Goal: Information Seeking & Learning: Learn about a topic

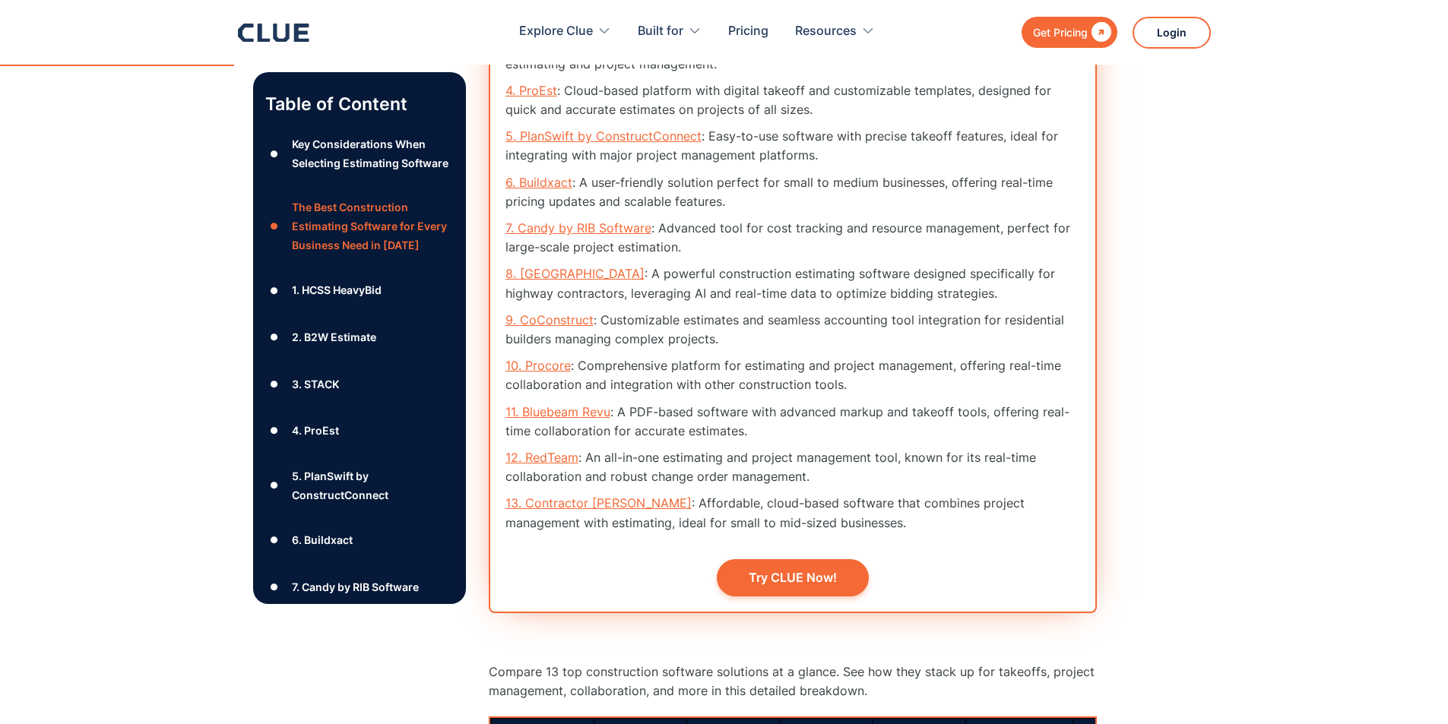
scroll to position [1852, 0]
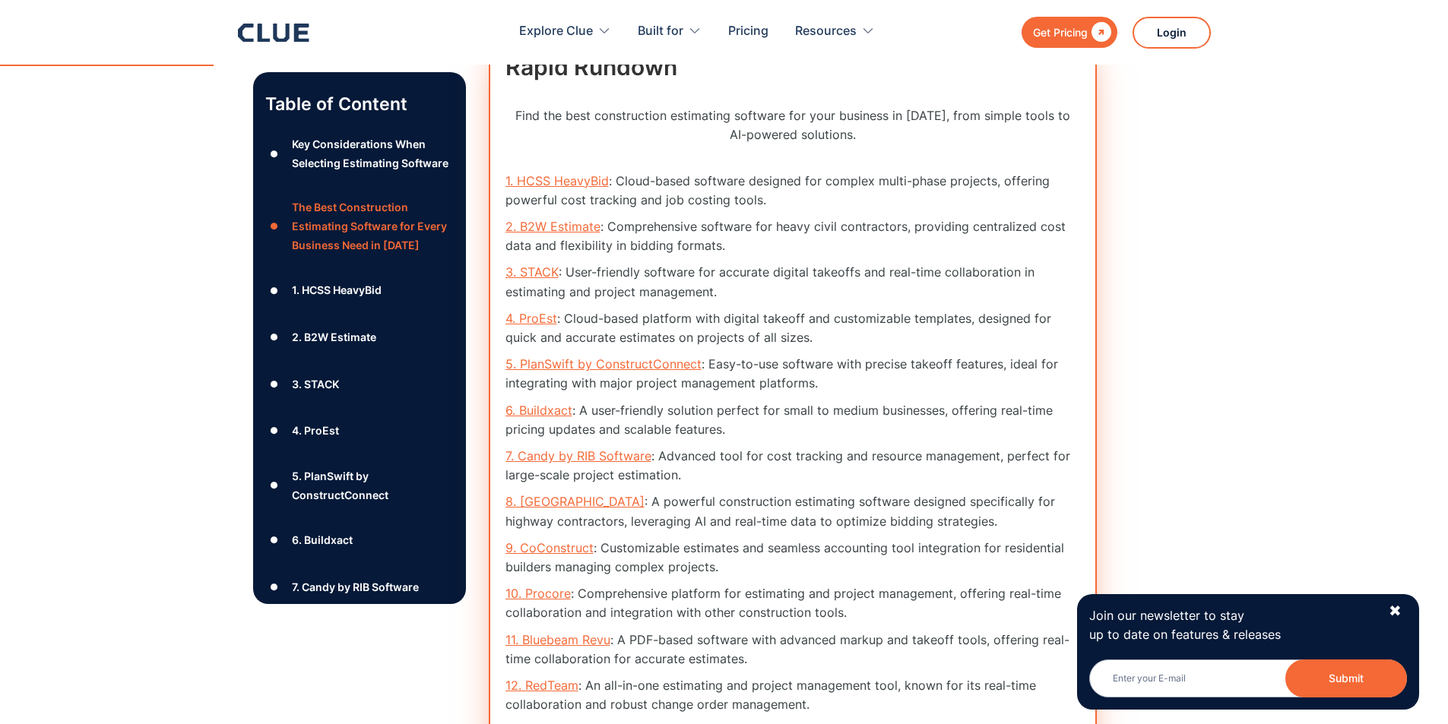
click at [536, 266] on link "3. STACK" at bounding box center [531, 271] width 53 height 15
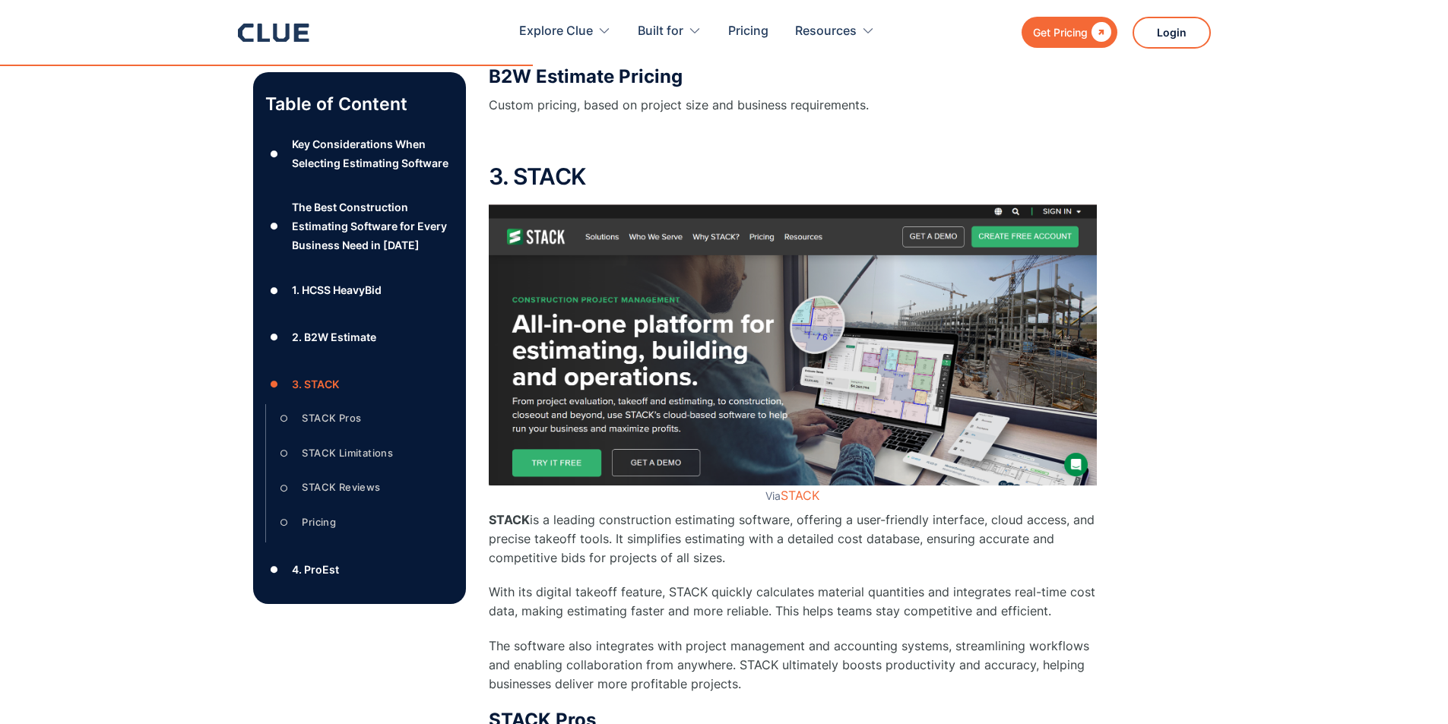
scroll to position [5340, 0]
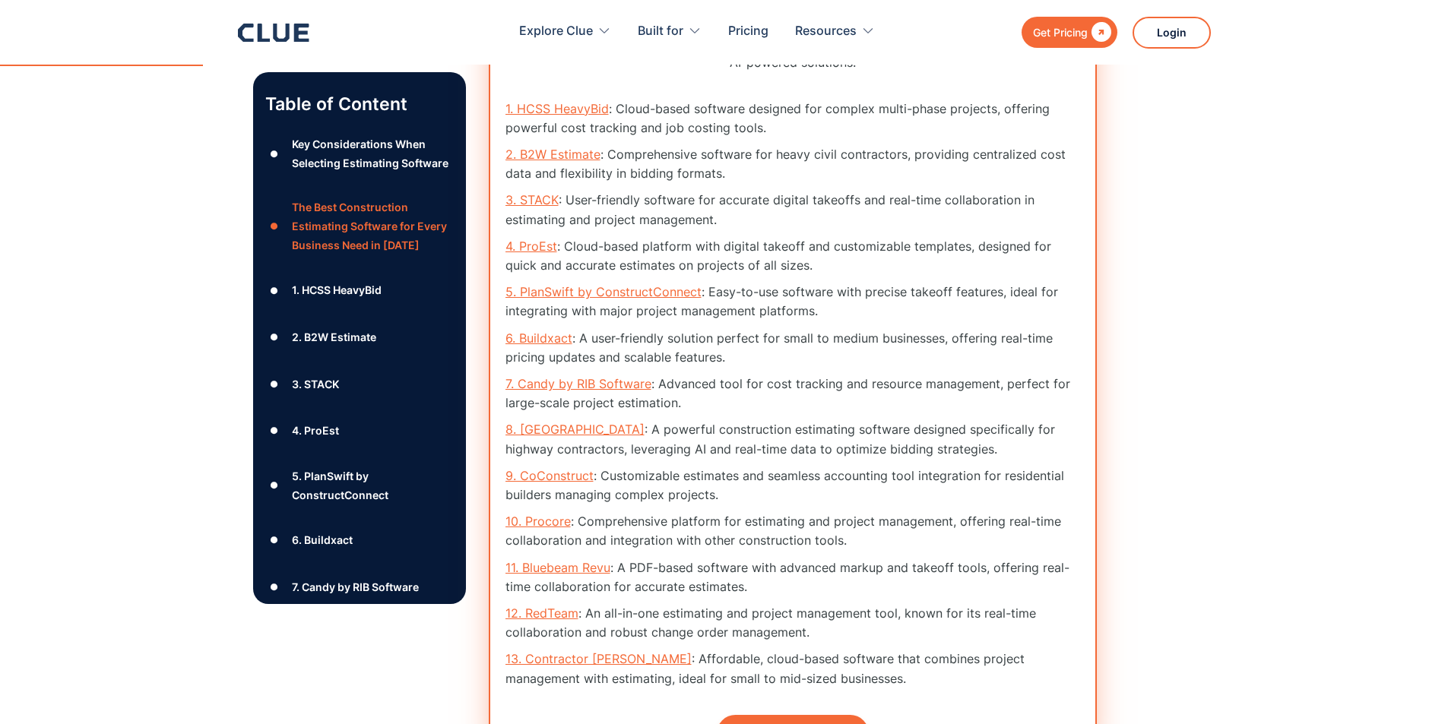
scroll to position [2004, 0]
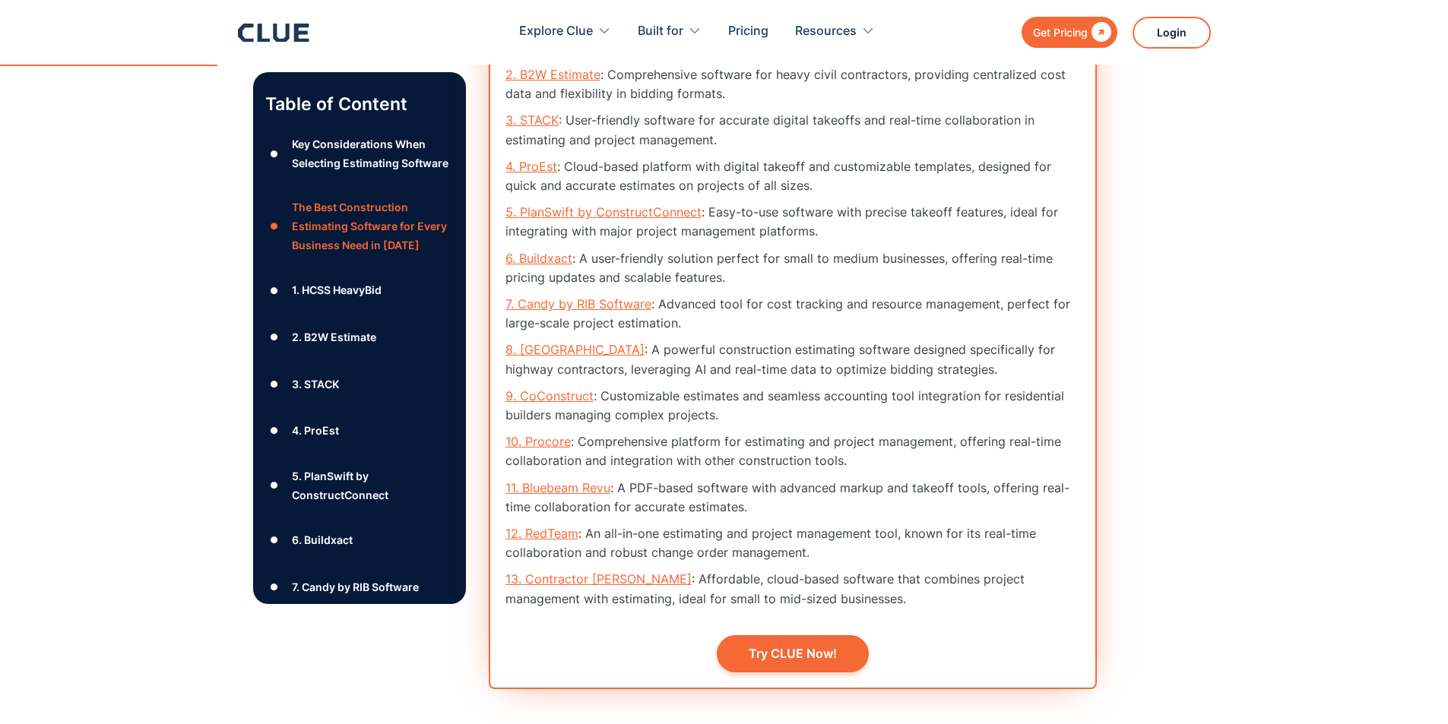
click at [546, 444] on link "10. Procore" at bounding box center [537, 441] width 65 height 15
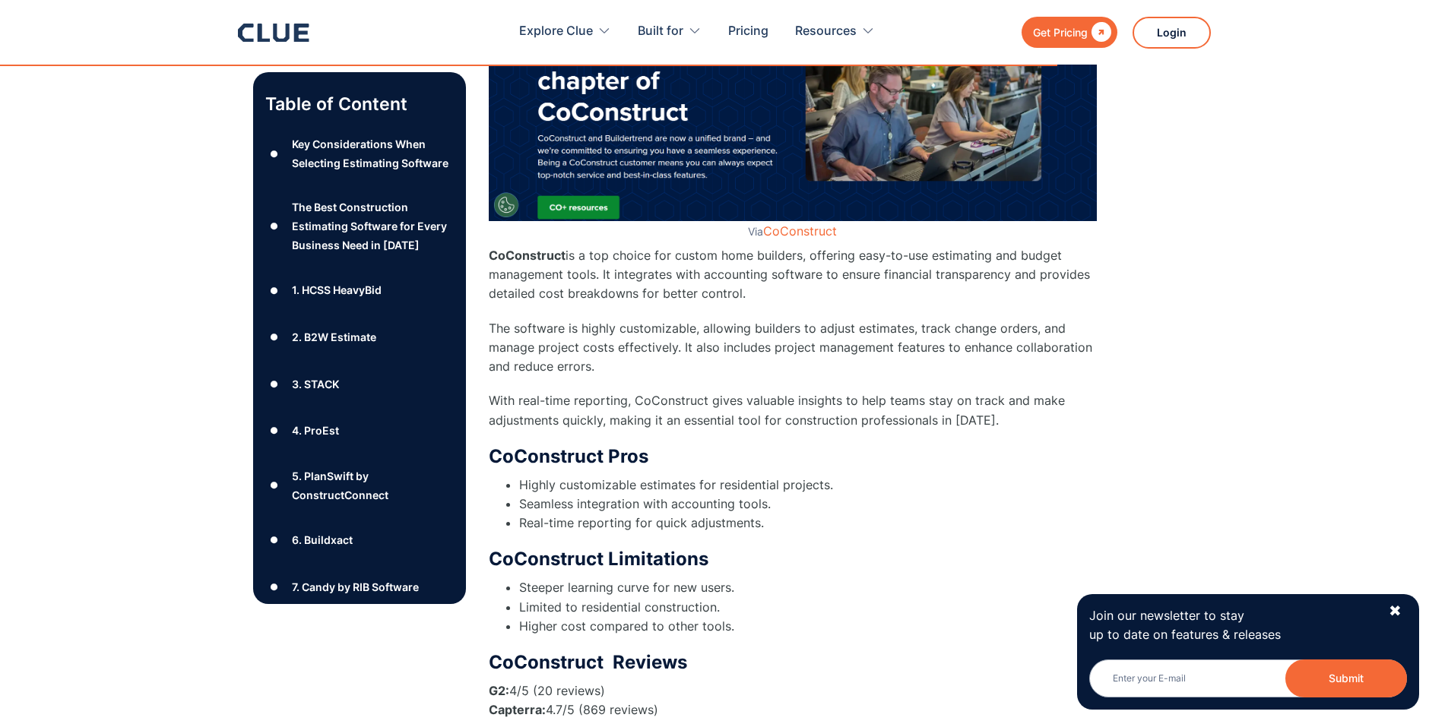
scroll to position [12239, 0]
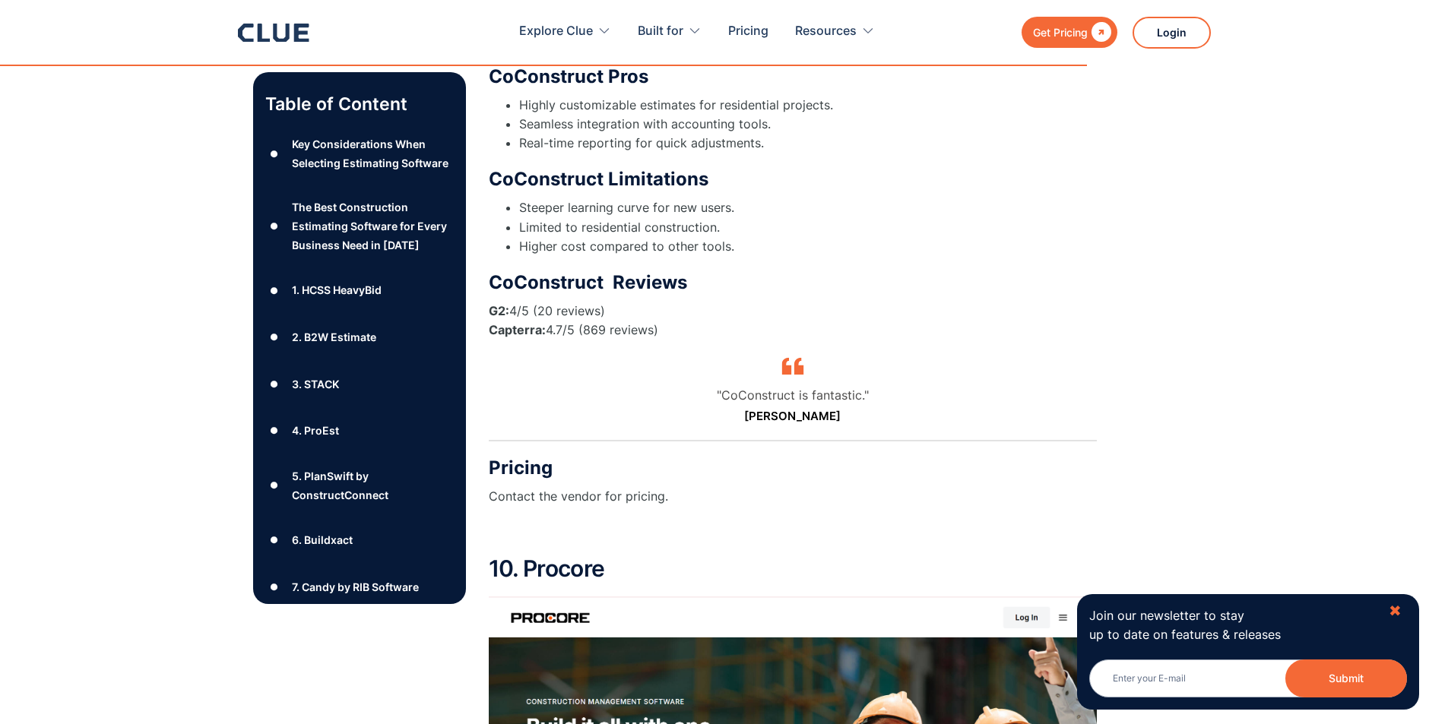
click at [1391, 604] on div "✖" at bounding box center [1394, 611] width 13 height 19
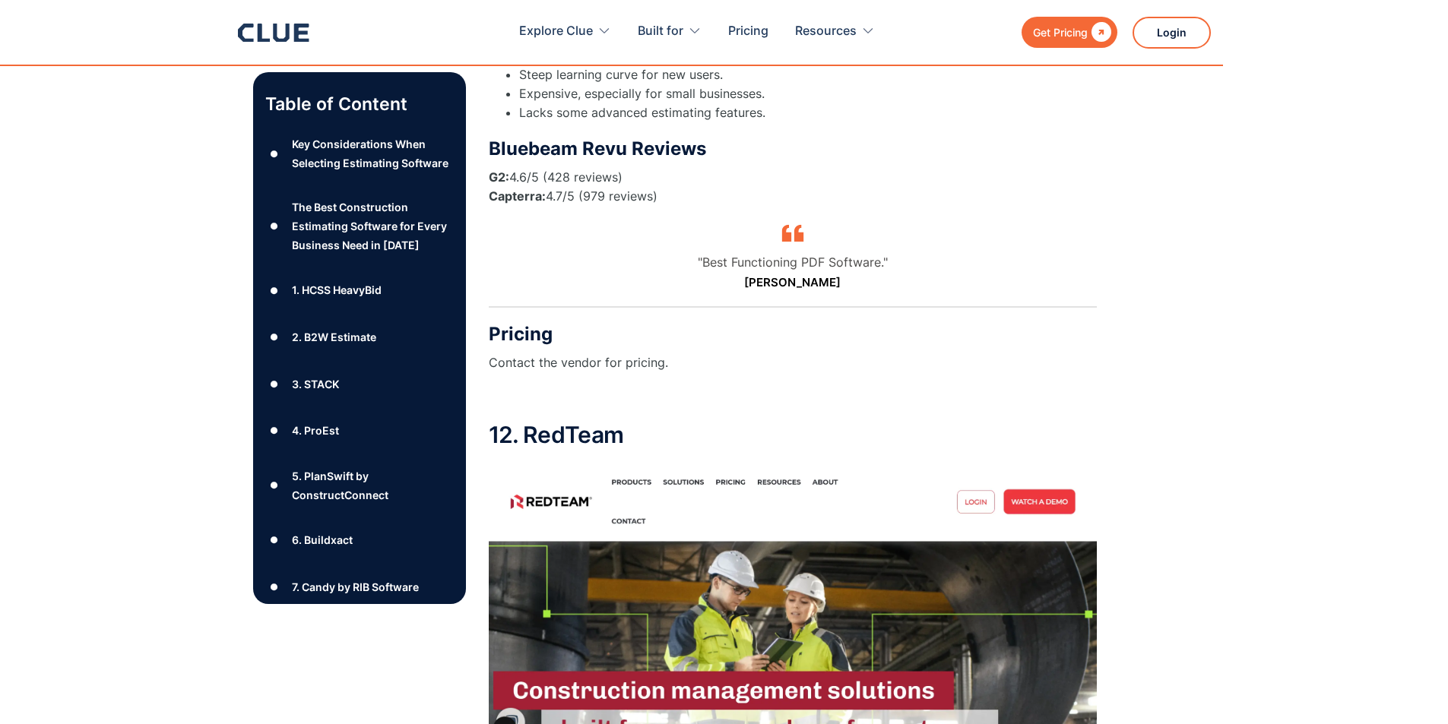
scroll to position [14671, 0]
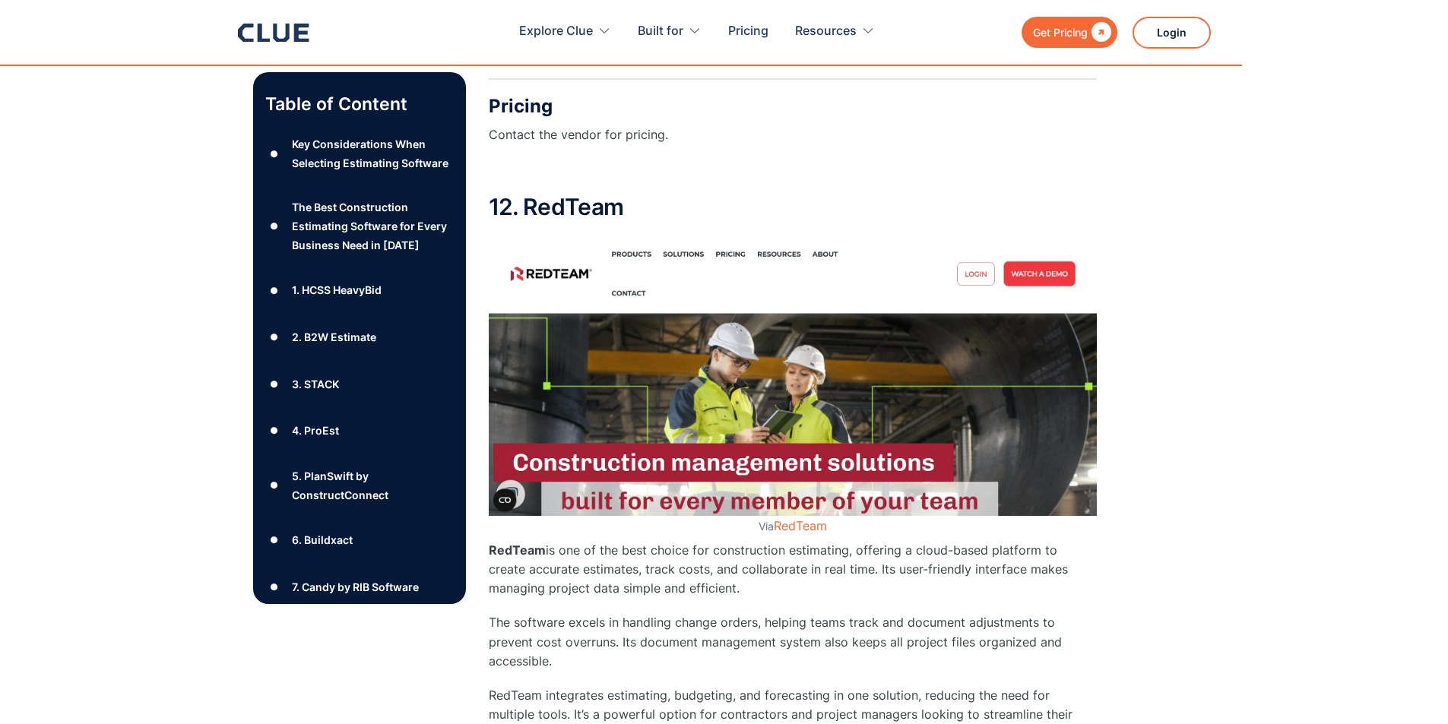
click at [1027, 235] on img at bounding box center [793, 375] width 608 height 281
click at [1036, 235] on img at bounding box center [793, 375] width 608 height 281
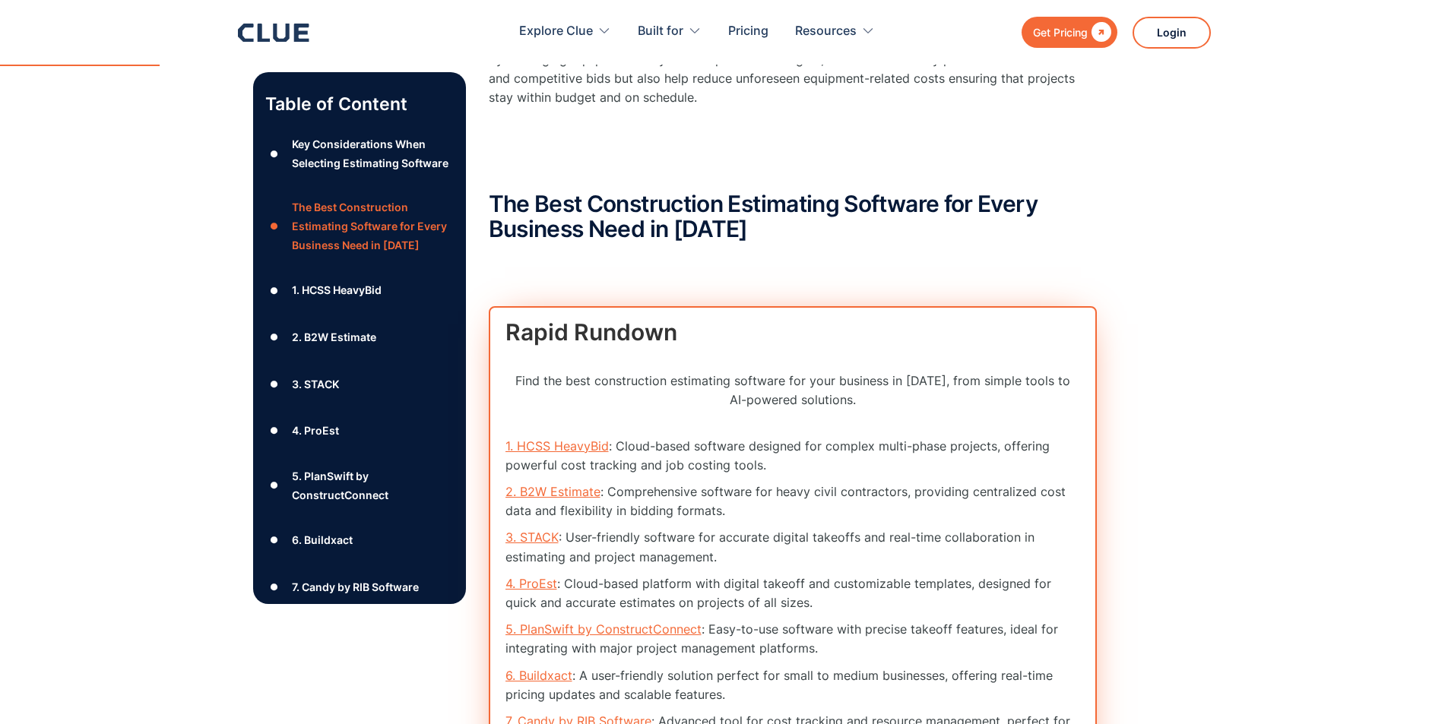
scroll to position [1748, 0]
